Goal: Find specific page/section: Find specific page/section

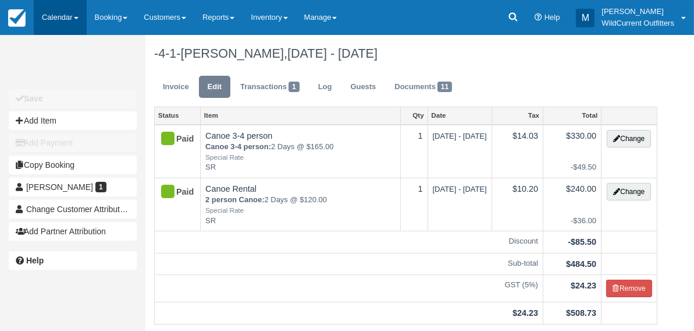
click at [65, 17] on link "Calendar" at bounding box center [60, 17] width 53 height 35
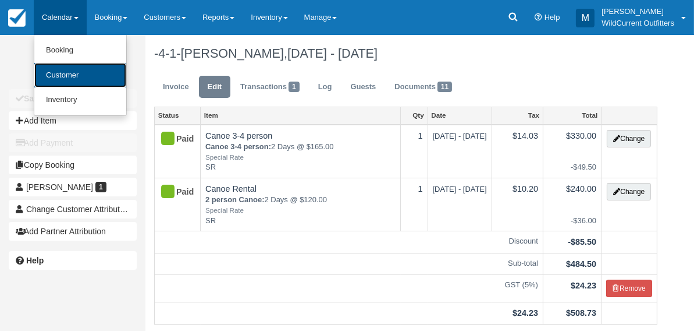
click at [72, 76] on link "Customer" at bounding box center [80, 75] width 92 height 25
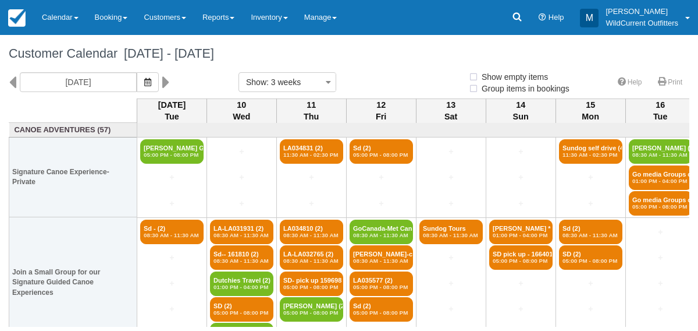
select select
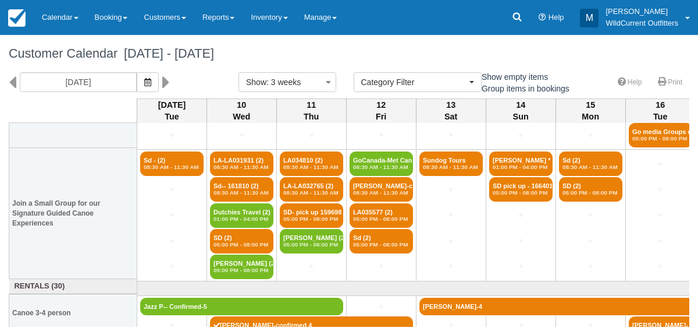
scroll to position [69, 0]
